Goal: Navigation & Orientation: Understand site structure

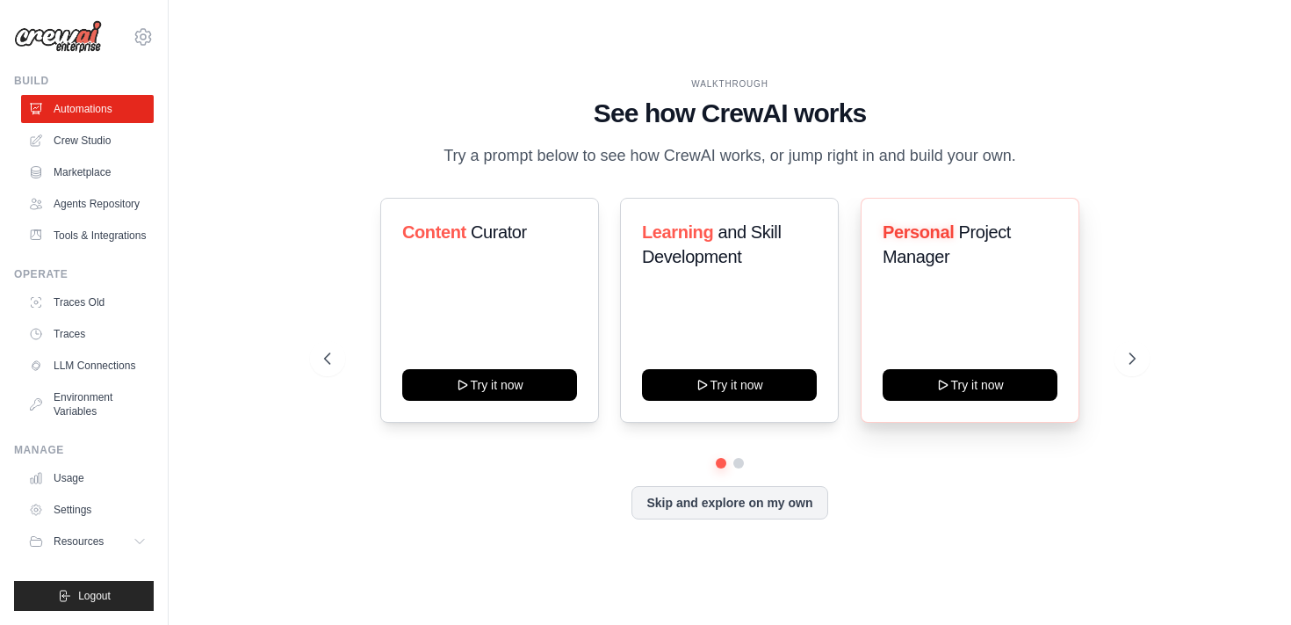
click at [877, 362] on div "Personal Project Manager Try it now" at bounding box center [970, 310] width 219 height 225
click at [1119, 353] on button at bounding box center [1132, 358] width 35 height 35
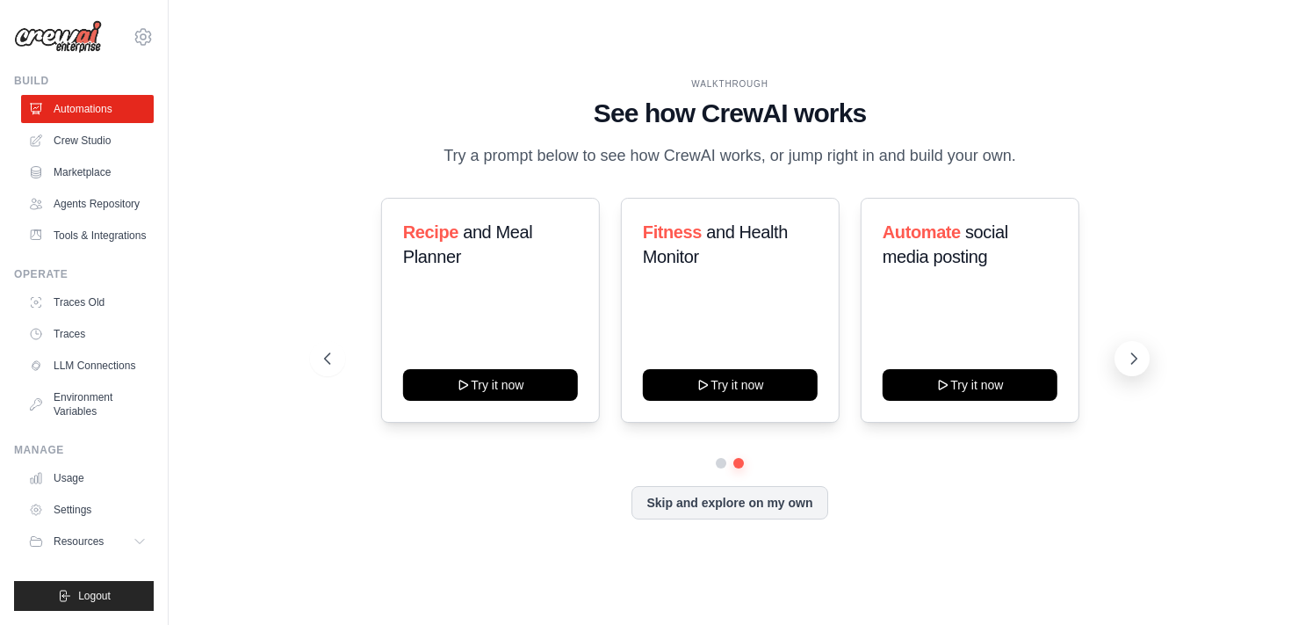
click at [1147, 361] on button at bounding box center [1132, 358] width 35 height 35
click at [1136, 362] on icon at bounding box center [1134, 359] width 18 height 18
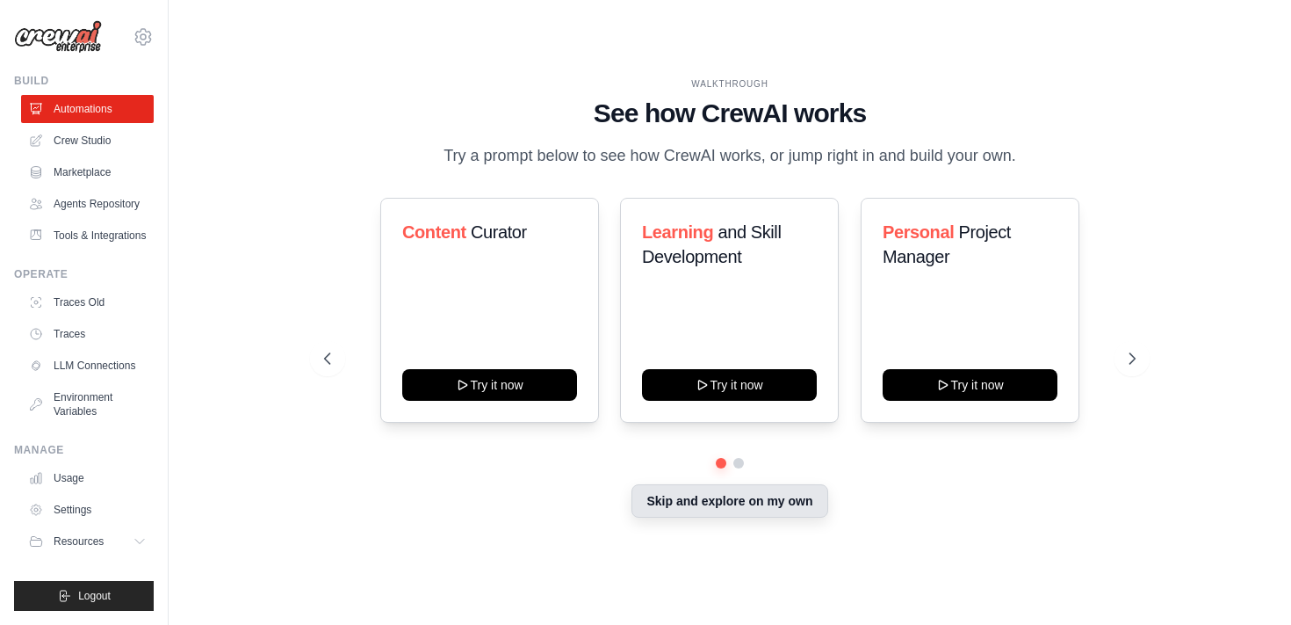
click at [692, 491] on button "Skip and explore on my own" at bounding box center [730, 500] width 196 height 33
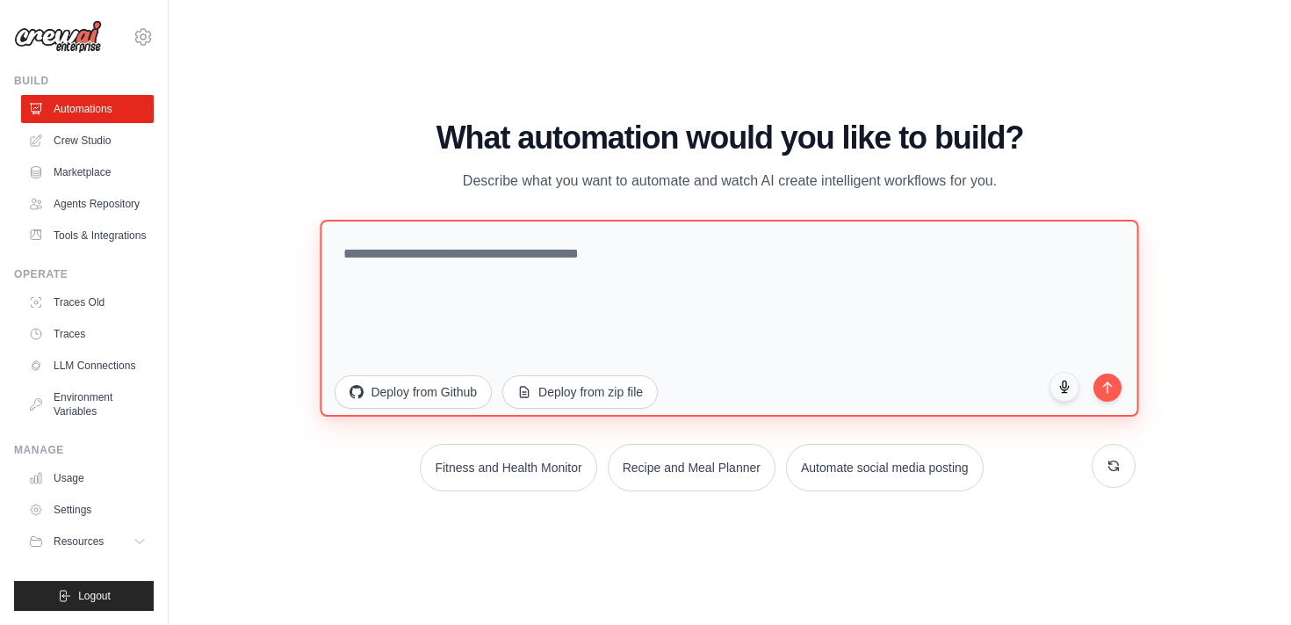
click at [546, 277] on textarea at bounding box center [730, 317] width 819 height 197
click at [907, 253] on textarea at bounding box center [730, 317] width 819 height 197
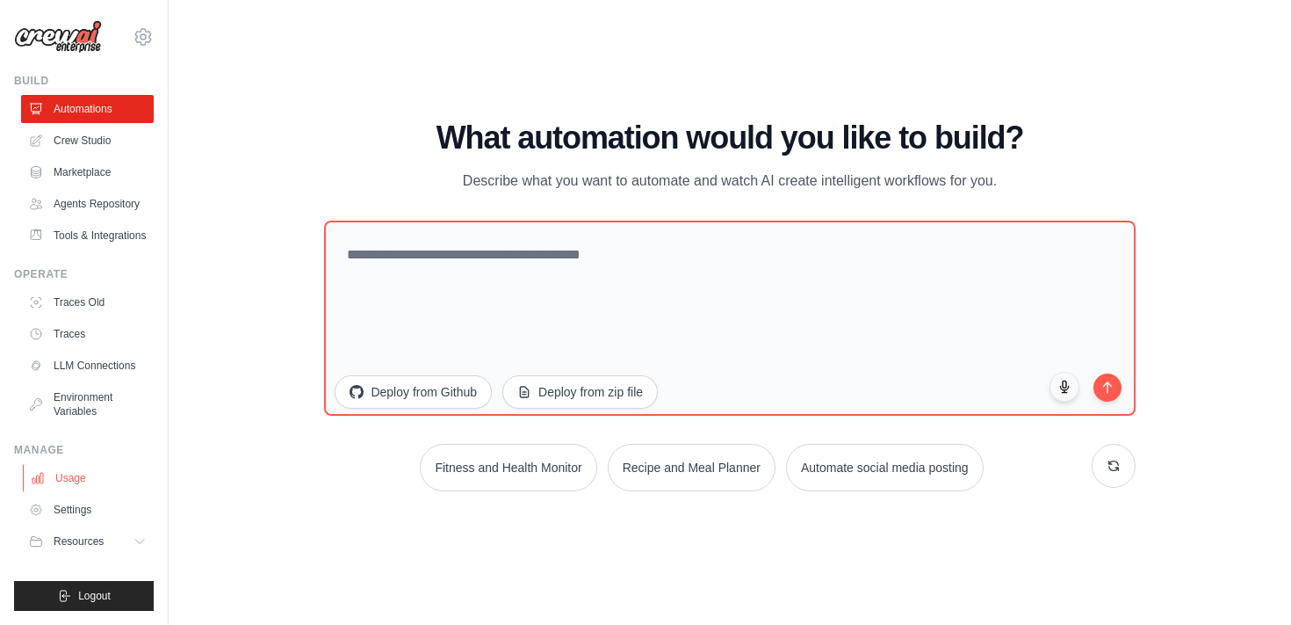
click at [96, 473] on link "Usage" at bounding box center [89, 478] width 133 height 28
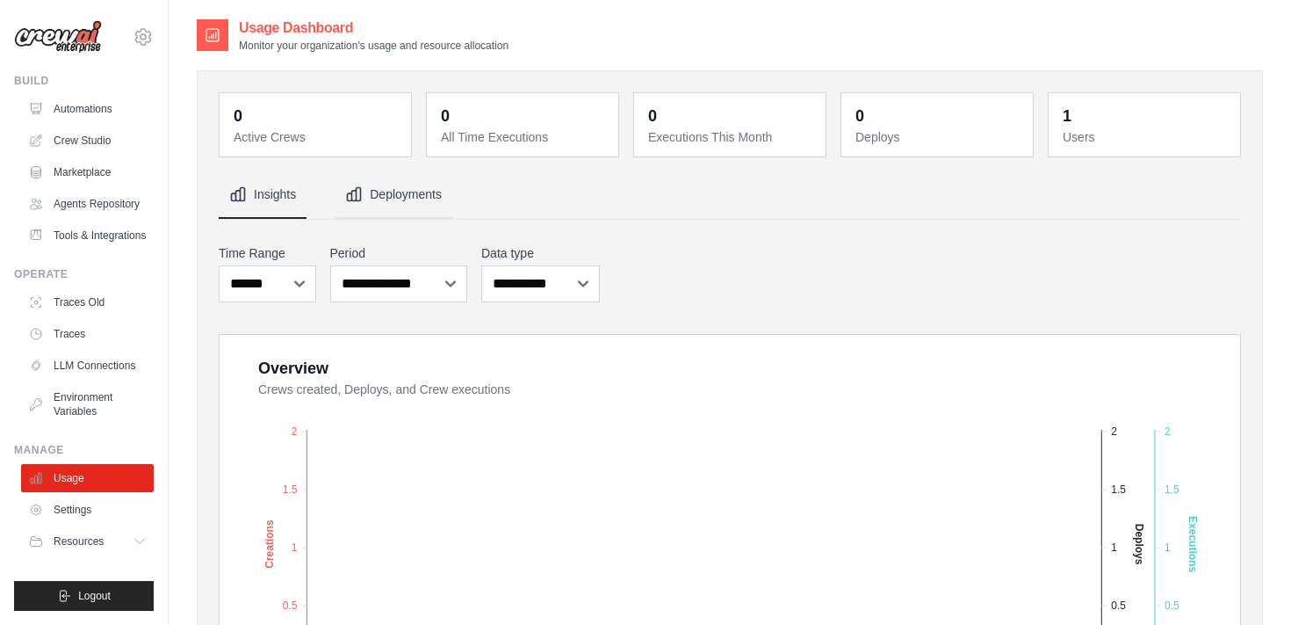
click at [408, 205] on button "Deployments" at bounding box center [394, 194] width 118 height 47
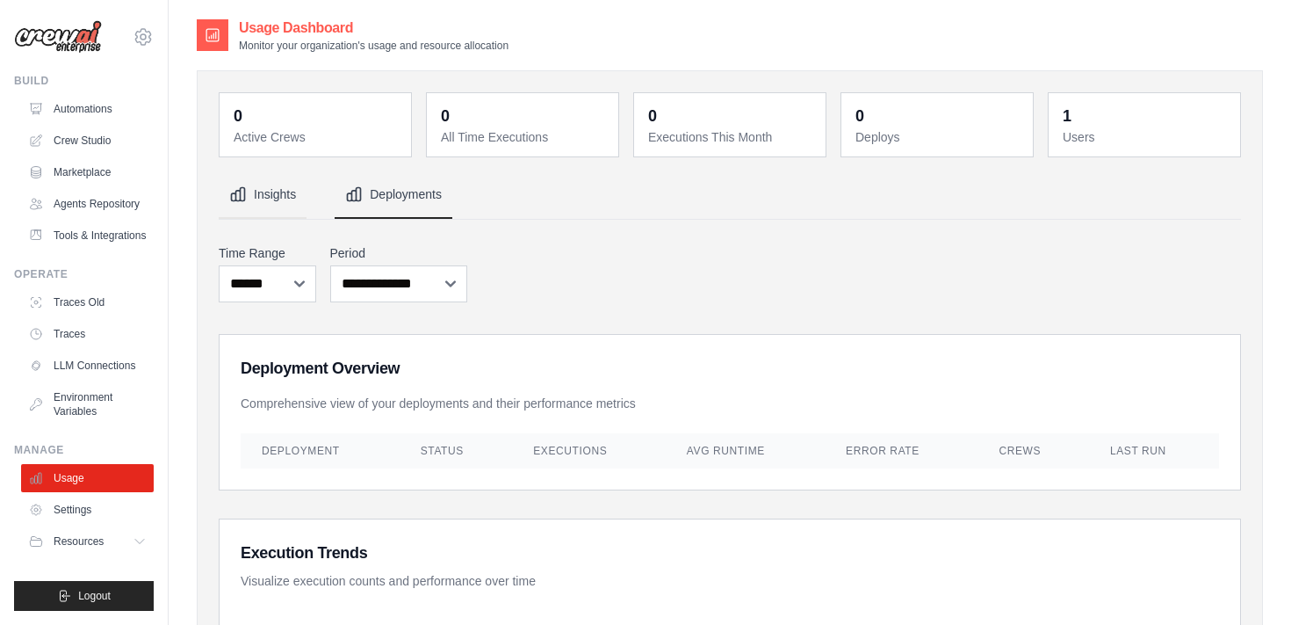
click at [293, 184] on button "Insights" at bounding box center [263, 194] width 88 height 47
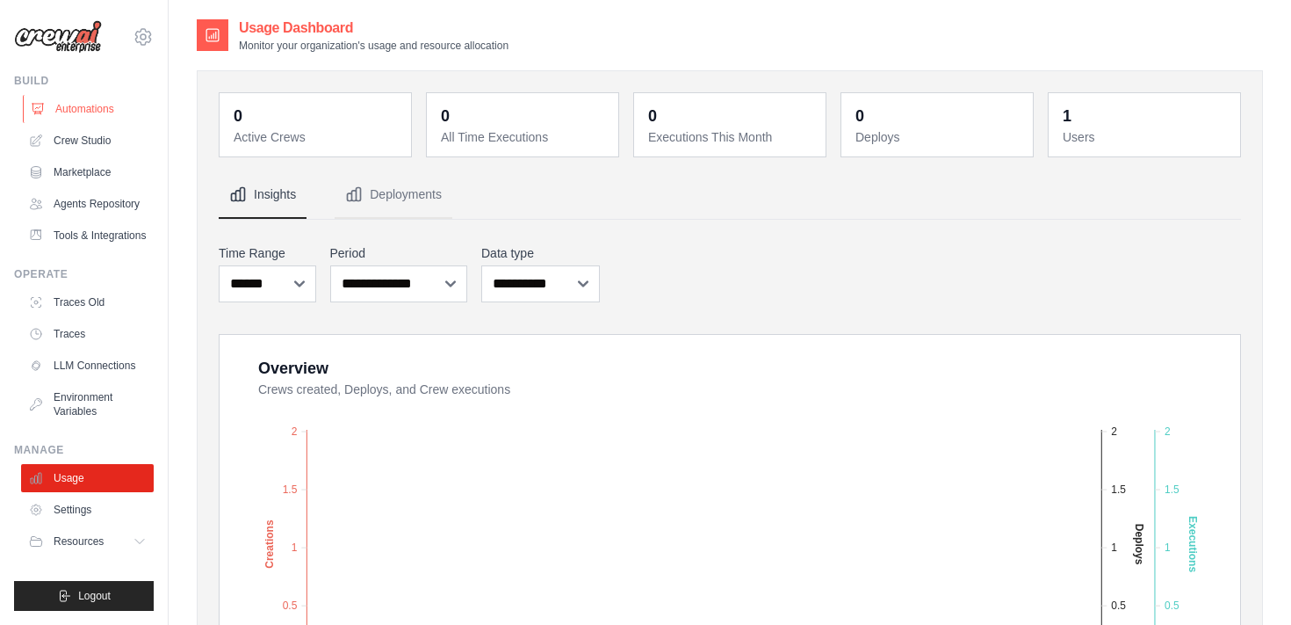
click at [68, 119] on link "Automations" at bounding box center [89, 109] width 133 height 28
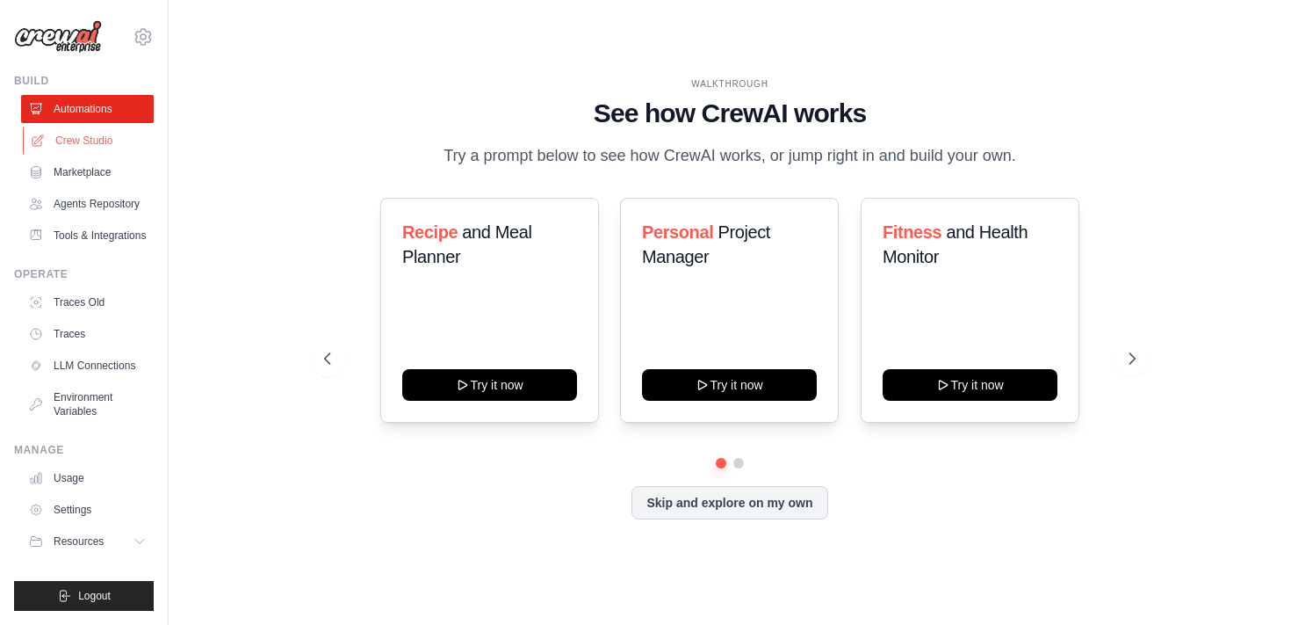
click at [125, 141] on link "Crew Studio" at bounding box center [89, 140] width 133 height 28
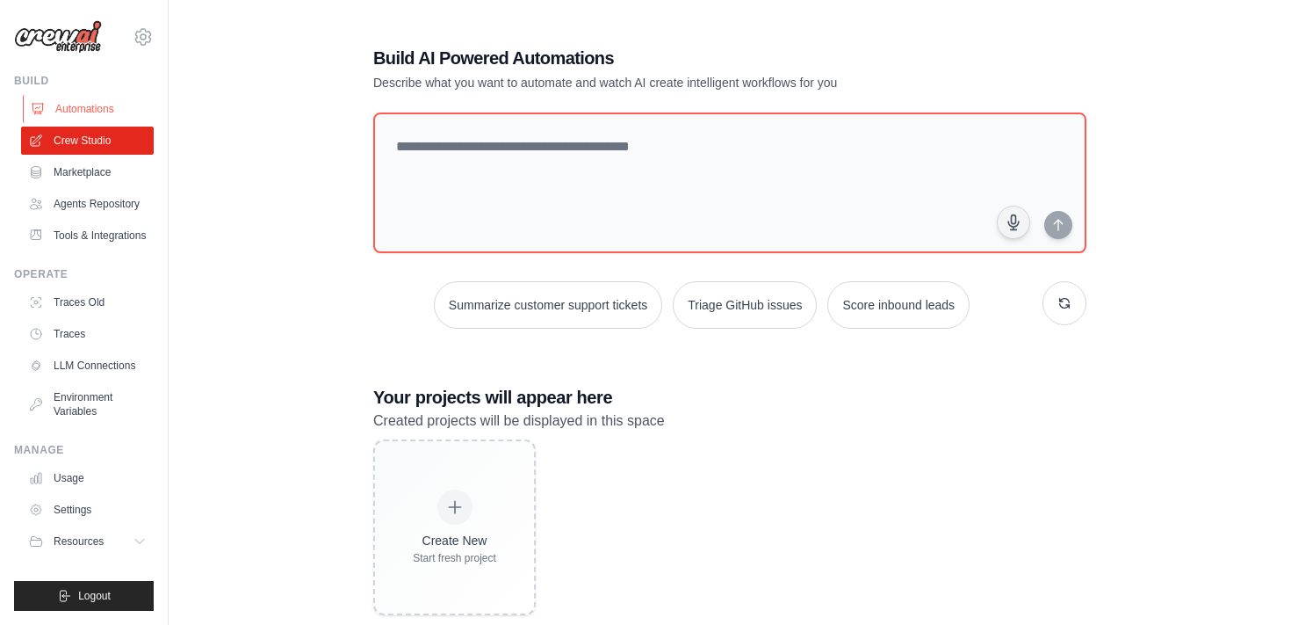
click at [100, 116] on link "Automations" at bounding box center [89, 109] width 133 height 28
